Goal: Navigation & Orientation: Find specific page/section

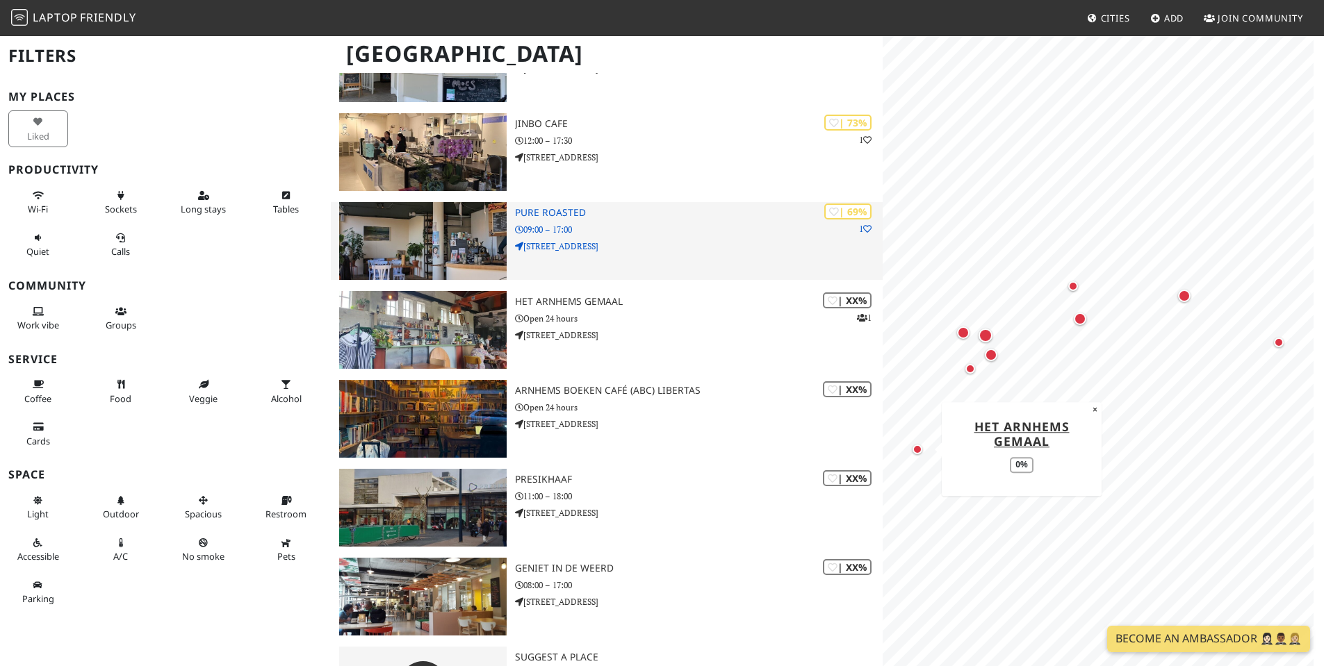
scroll to position [410, 0]
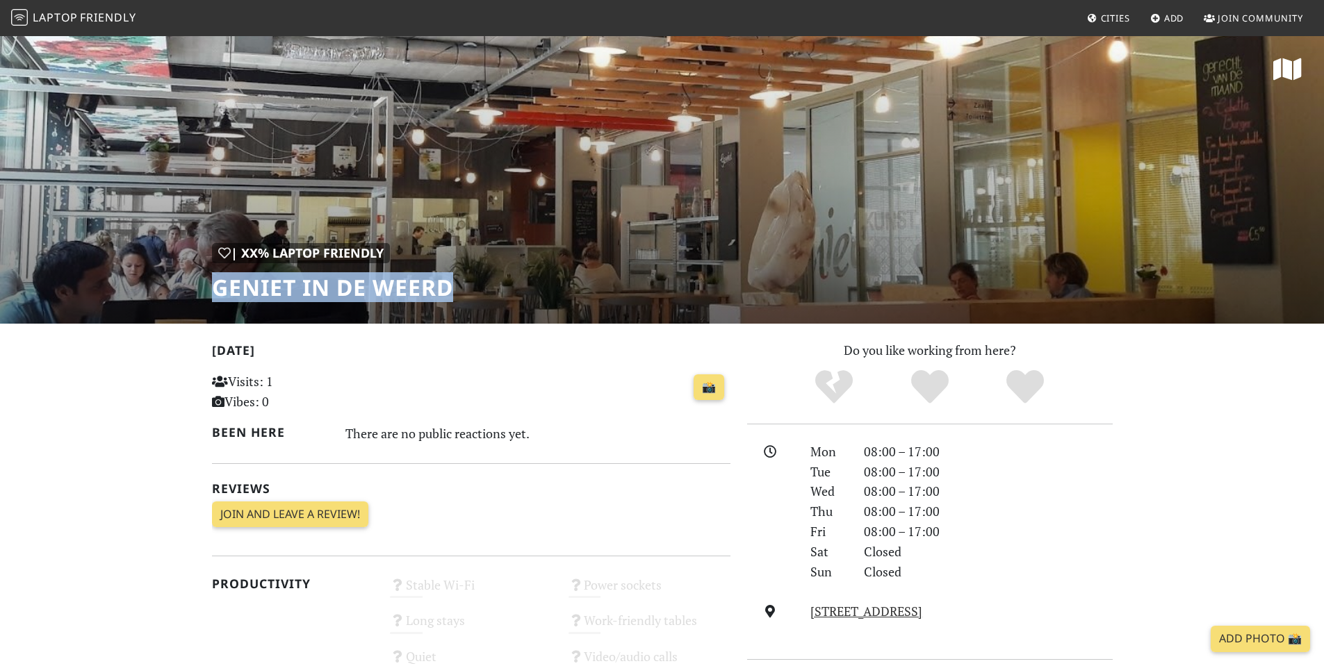
drag, startPoint x: 212, startPoint y: 284, endPoint x: 461, endPoint y: 276, distance: 248.9
click at [461, 276] on div "| XX% Laptop Friendly Geniet in de Weerd" at bounding box center [662, 179] width 1324 height 289
drag, startPoint x: 420, startPoint y: 280, endPoint x: 335, endPoint y: 280, distance: 84.8
